Goal: Task Accomplishment & Management: Complete application form

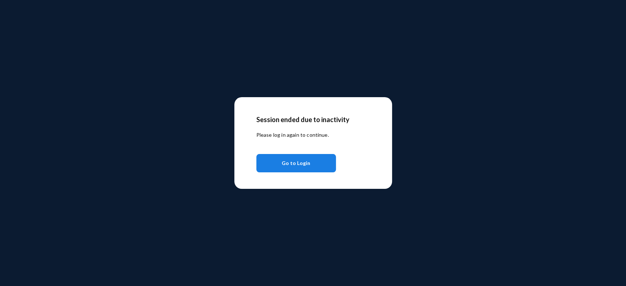
click at [308, 160] on span "Go to Login" at bounding box center [295, 162] width 29 height 13
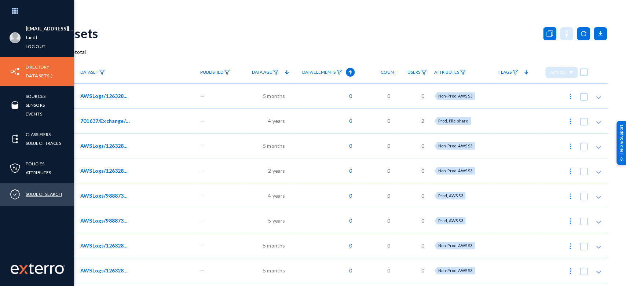
click at [40, 193] on link "Subject Search" at bounding box center [44, 194] width 36 height 8
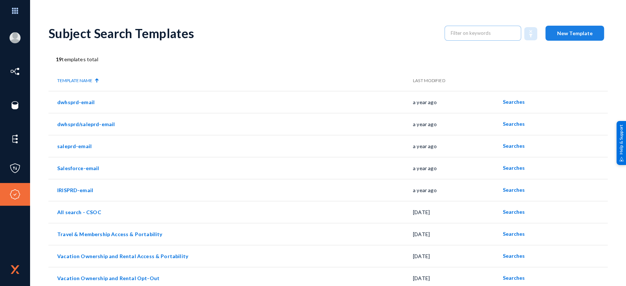
click at [553, 34] on button "New Template" at bounding box center [574, 33] width 59 height 15
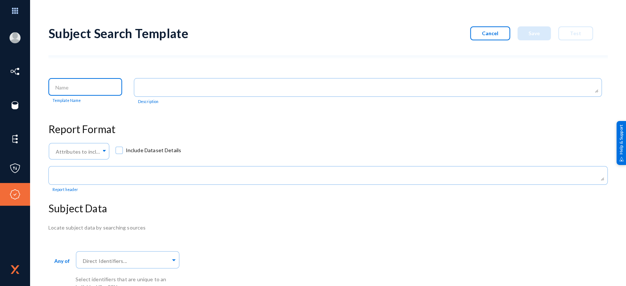
click at [76, 86] on input at bounding box center [86, 87] width 63 height 7
drag, startPoint x: 99, startPoint y: 86, endPoint x: 47, endPoint y: 85, distance: 51.7
click at [47, 85] on div "[EMAIL_ADDRESS][DOMAIN_NAME] tandl Log out Directory Datasets Sources Sensors E…" at bounding box center [313, 143] width 626 height 286
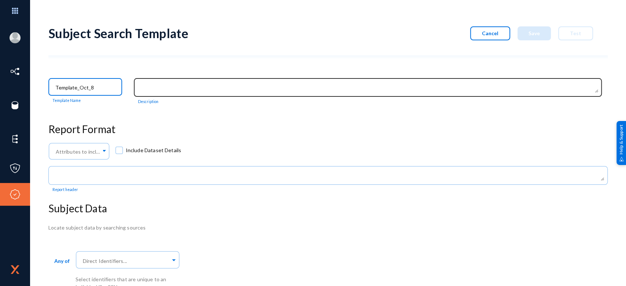
type input "Template_Oct_8"
click at [168, 79] on div at bounding box center [368, 87] width 460 height 20
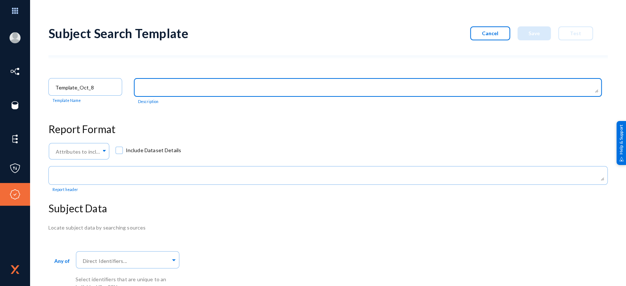
paste textarea "Template_Oct_8"
type textarea "Template_Oct_8"
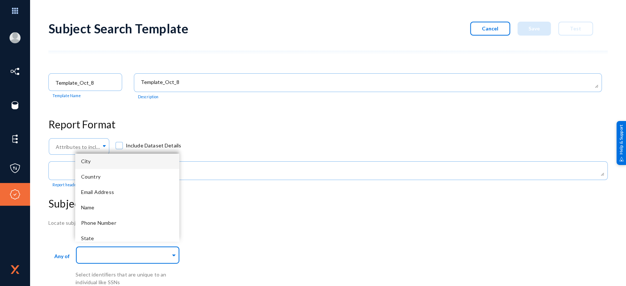
click at [130, 252] on input "text" at bounding box center [125, 255] width 89 height 7
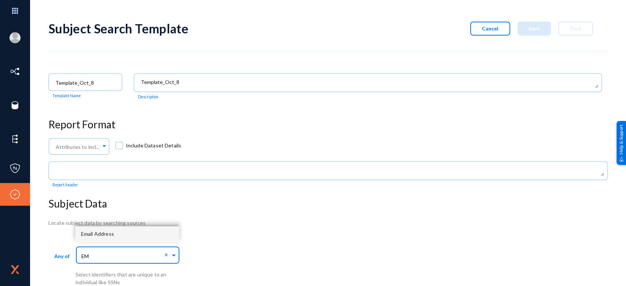
type input "EMA"
click at [114, 231] on div "Email Address" at bounding box center [127, 233] width 104 height 15
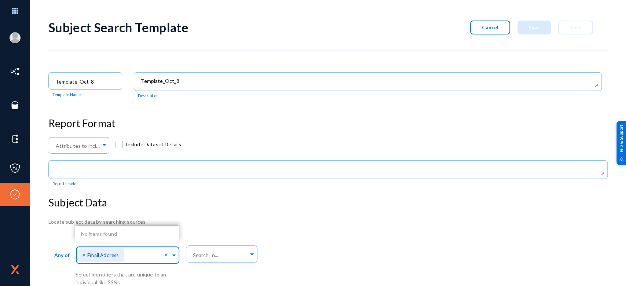
click at [332, 210] on div "Subject Search Template Cancel Save Test Template_Oct_8 Template Name Descripti…" at bounding box center [327, 148] width 559 height 273
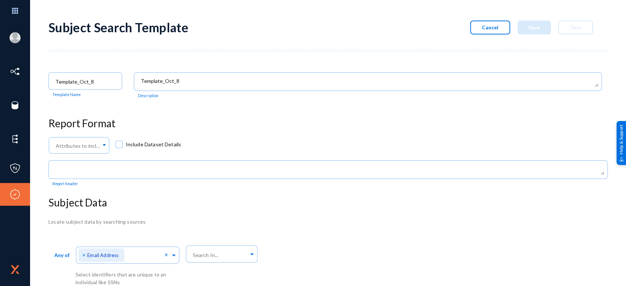
scroll to position [9, 0]
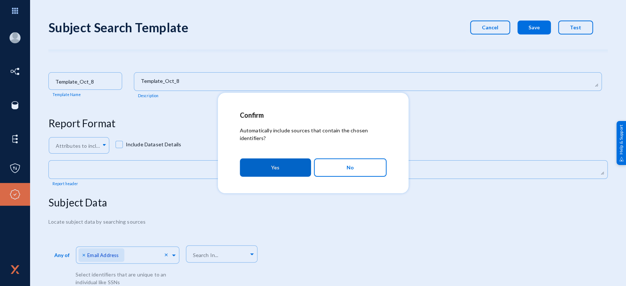
click at [367, 173] on button "No" at bounding box center [350, 167] width 73 height 18
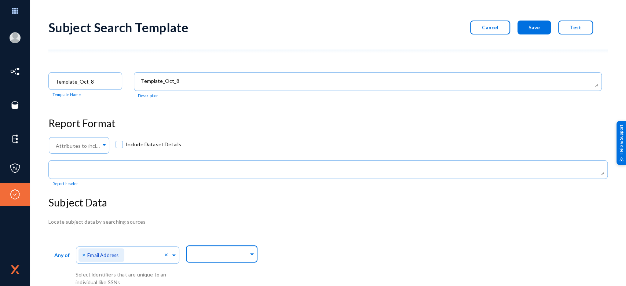
click at [225, 253] on input "text" at bounding box center [219, 254] width 57 height 7
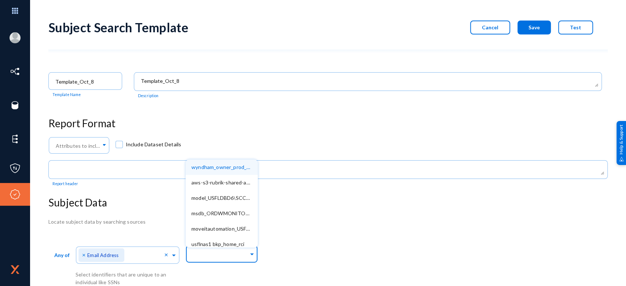
type input "p"
type input "PRD_WD"
click at [226, 164] on span "PRD_WD_INT_DB" at bounding box center [212, 167] width 43 height 6
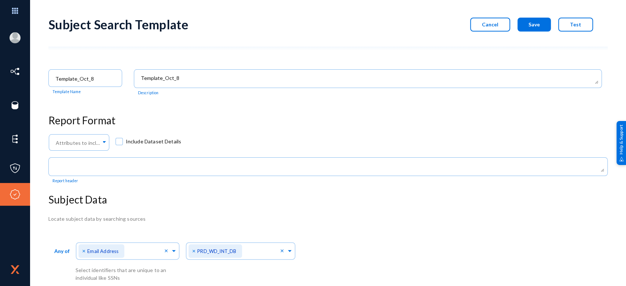
click at [401, 221] on div "Locate subject data by searching sources" at bounding box center [327, 219] width 559 height 8
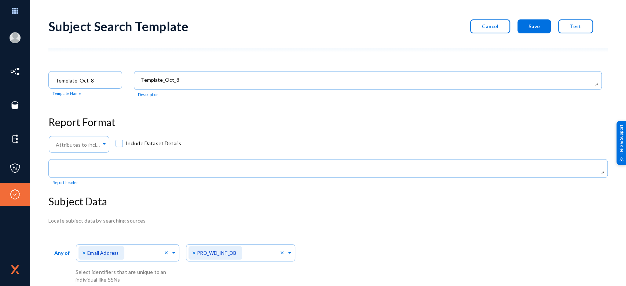
scroll to position [0, 0]
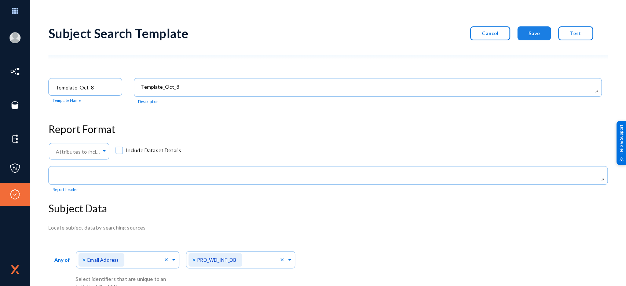
click at [531, 34] on span "Save" at bounding box center [533, 33] width 11 height 6
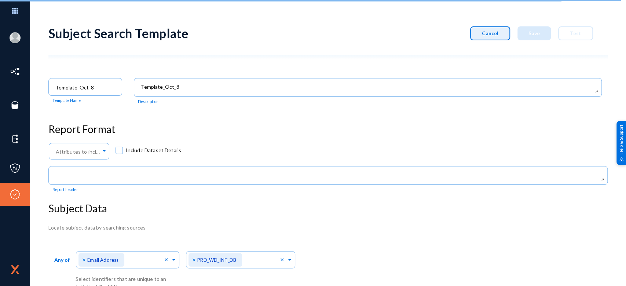
click at [483, 29] on button "Cancel" at bounding box center [490, 33] width 40 height 14
